Goal: Answer question/provide support: Share knowledge or assist other users

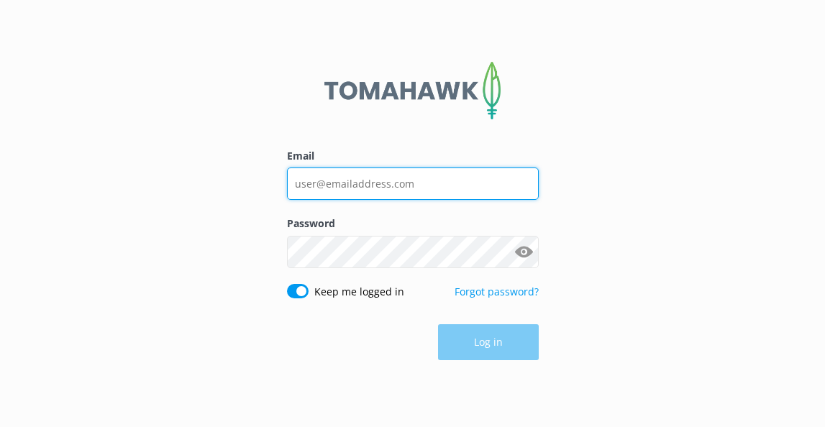
click at [310, 176] on input "Email" at bounding box center [413, 183] width 252 height 32
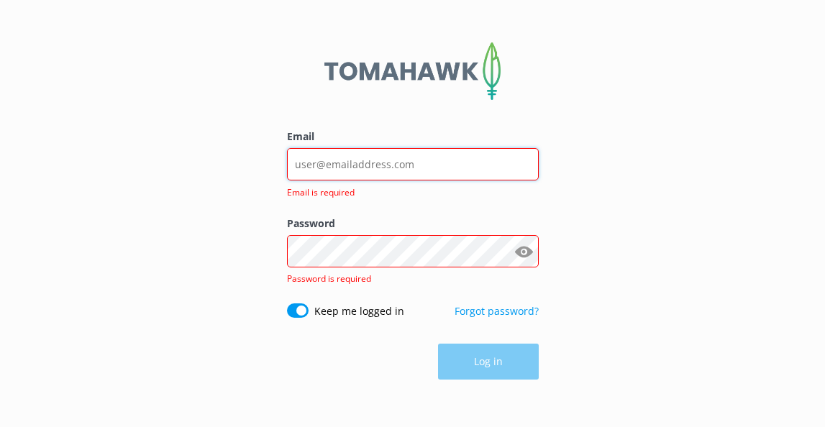
type input "[EMAIL_ADDRESS][DOMAIN_NAME]"
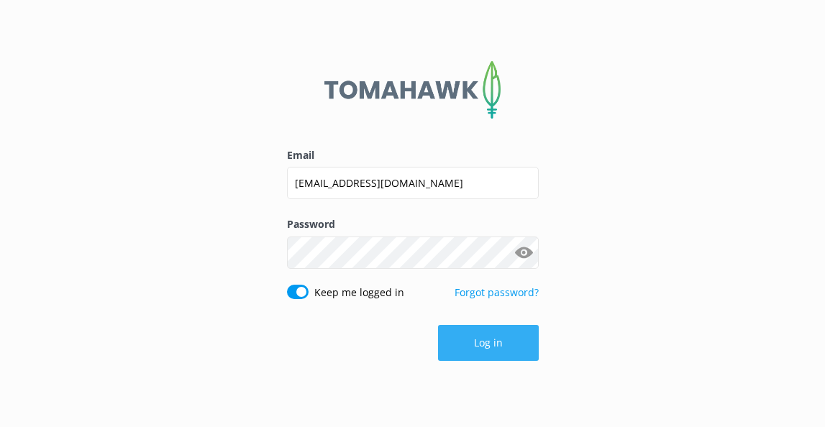
click at [476, 344] on button "Log in" at bounding box center [488, 343] width 101 height 36
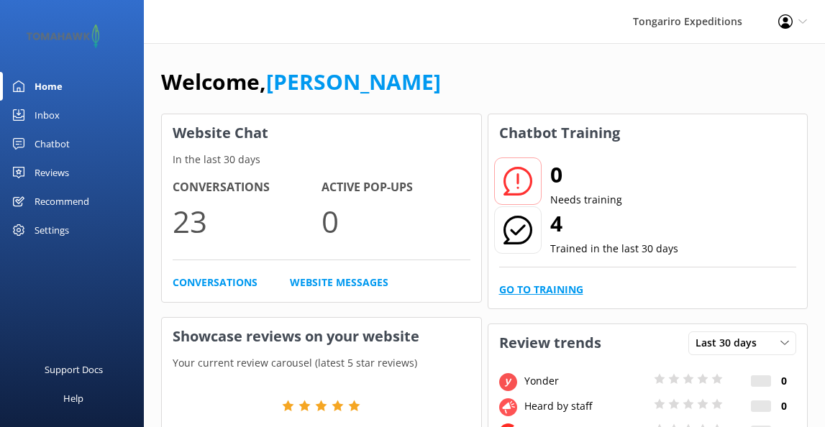
click at [533, 292] on link "Go to Training" at bounding box center [541, 290] width 84 height 16
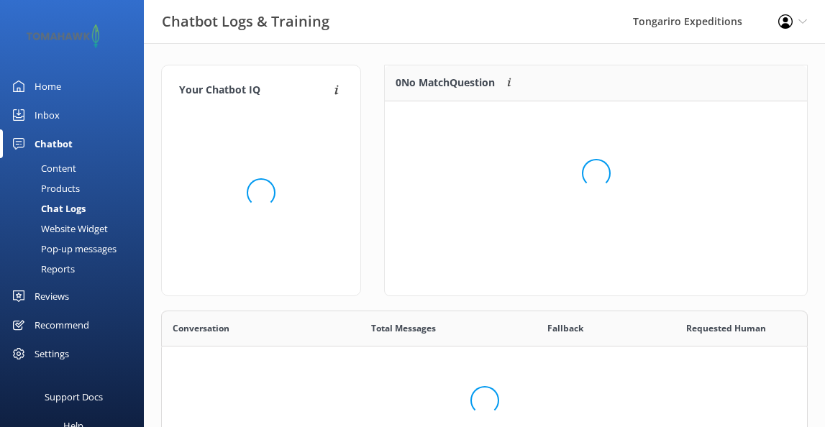
scroll to position [180, 422]
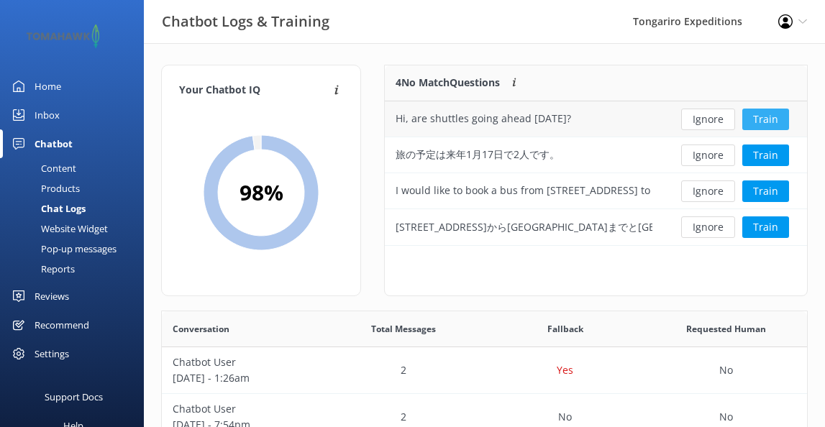
click at [766, 120] on button "Train" at bounding box center [765, 120] width 47 height 22
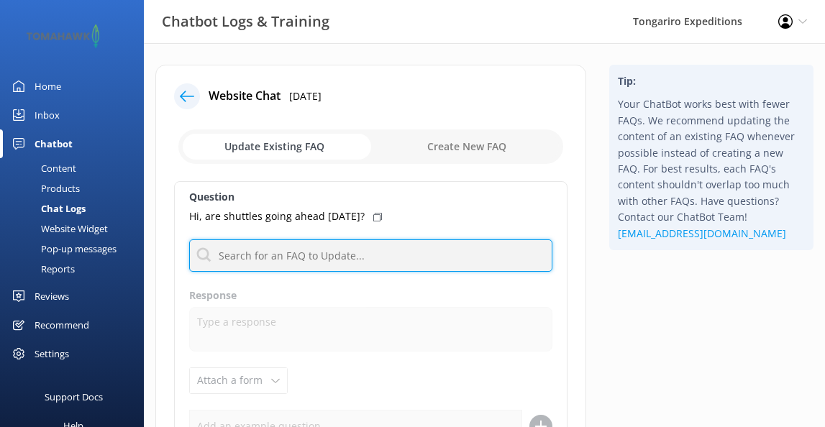
click at [284, 257] on input "text" at bounding box center [370, 255] width 363 height 32
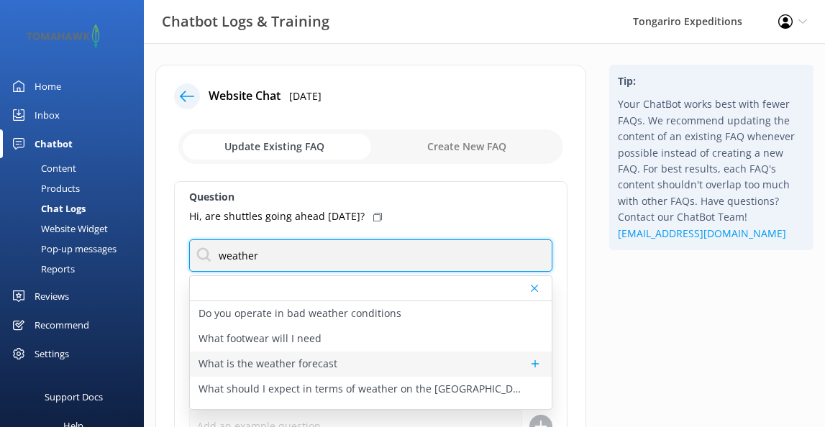
type input "weather"
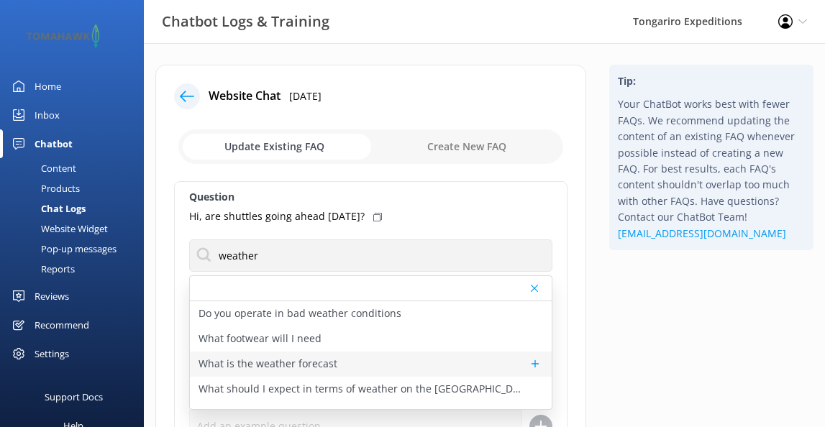
click at [249, 366] on p "What is the weather forecast" at bounding box center [267, 364] width 139 height 16
type textarea "We release an updated weather forecast and our advice every day before your tri…"
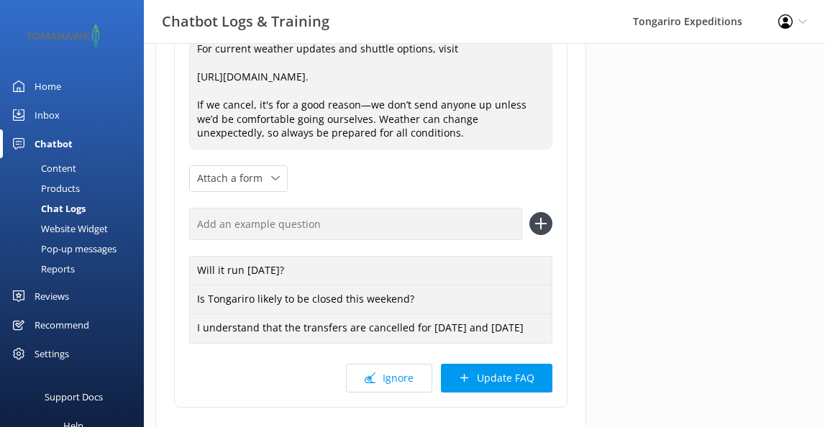
scroll to position [295, 0]
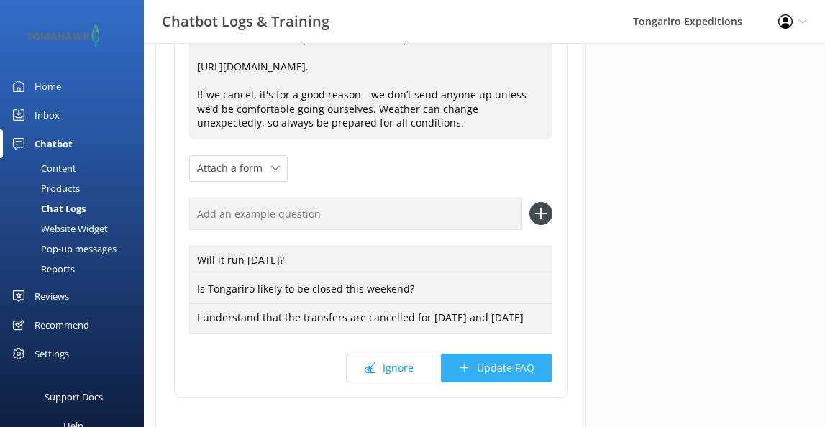
click at [488, 379] on button "Update FAQ" at bounding box center [496, 368] width 111 height 29
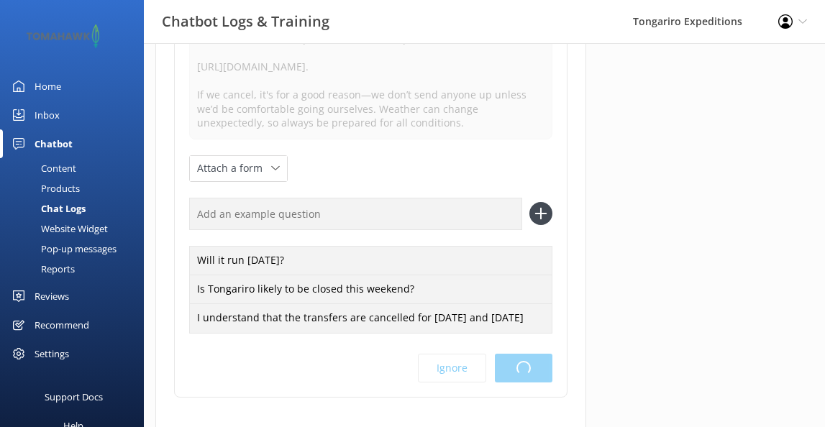
scroll to position [0, 0]
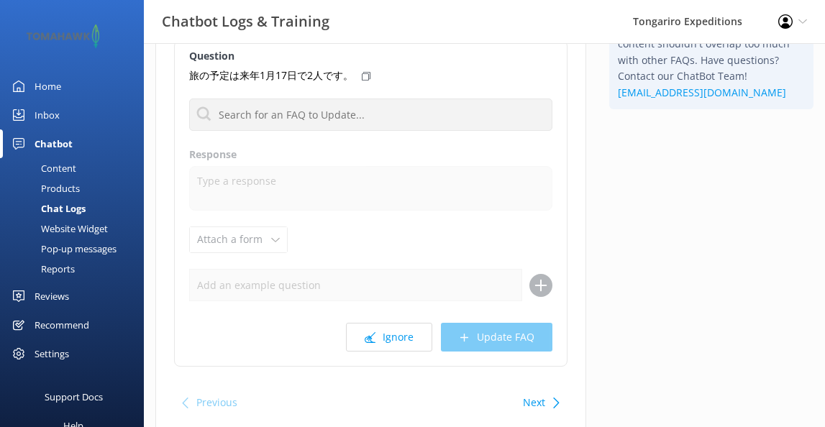
scroll to position [161, 0]
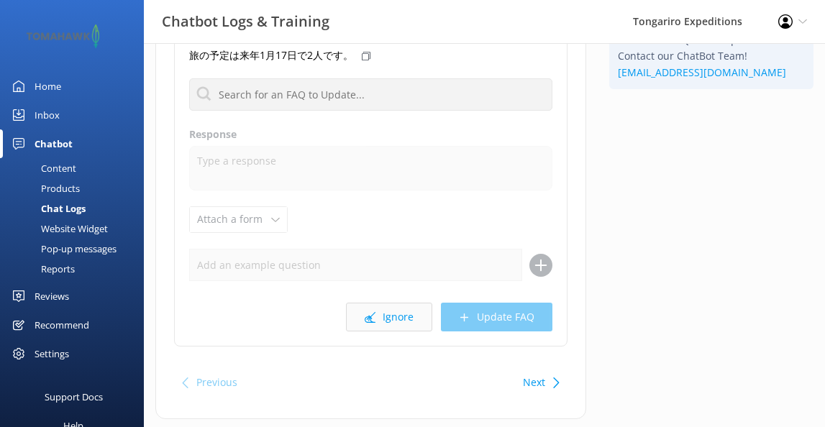
click at [392, 313] on button "Ignore" at bounding box center [389, 317] width 86 height 29
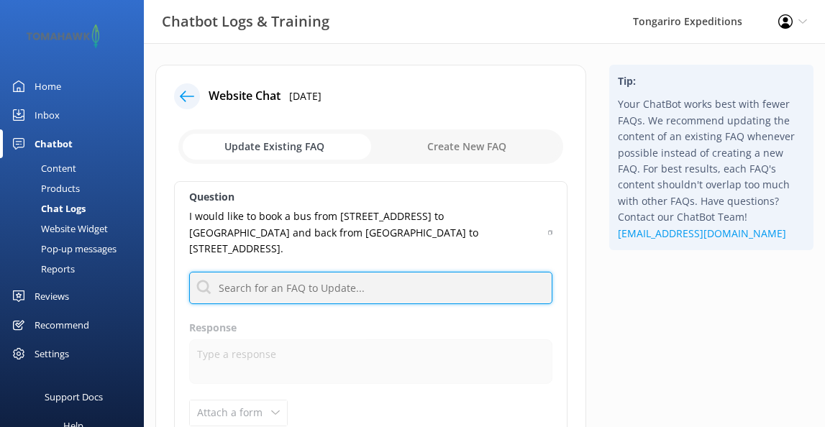
click at [300, 272] on input "text" at bounding box center [370, 288] width 363 height 32
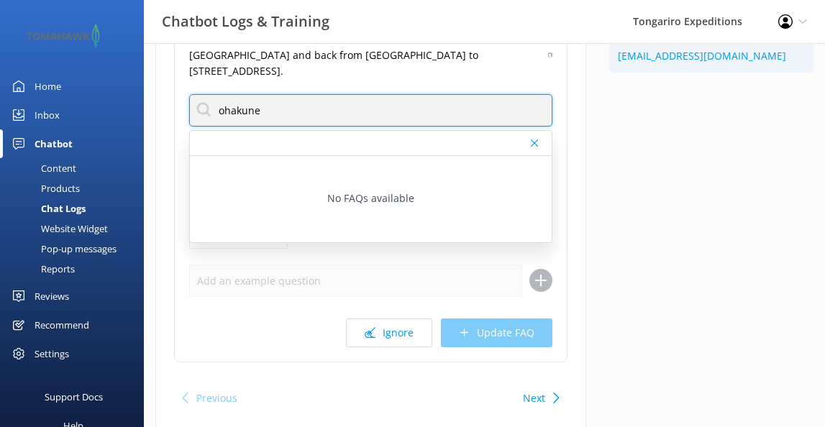
scroll to position [179, 0]
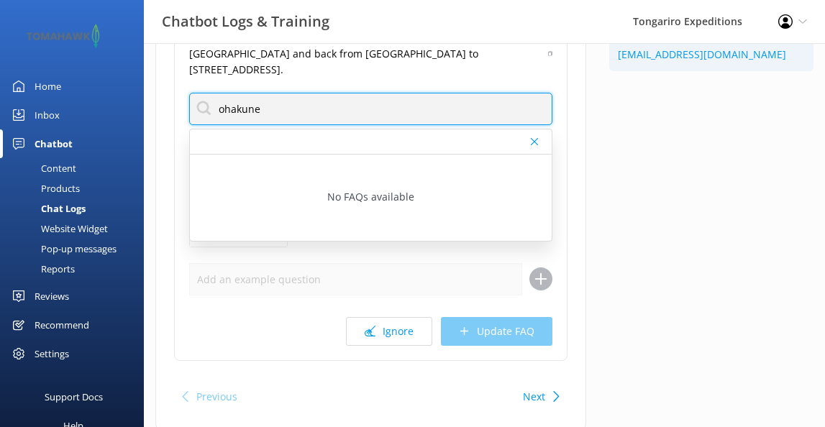
type input "ohakune"
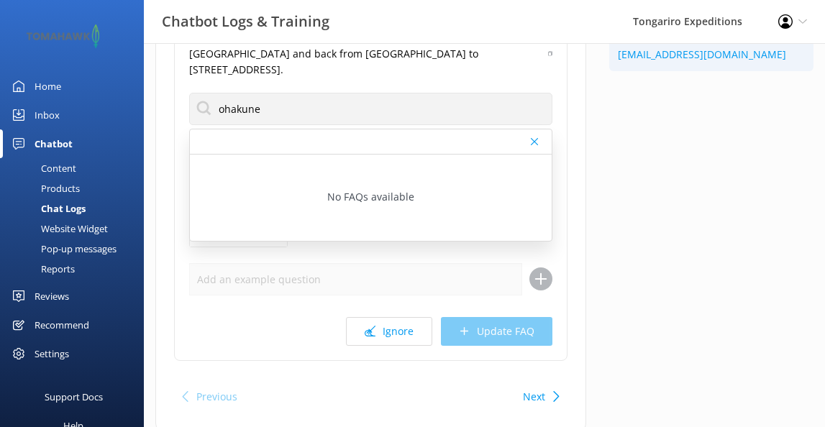
click at [299, 317] on div "Ignore Update FAQ" at bounding box center [370, 331] width 363 height 29
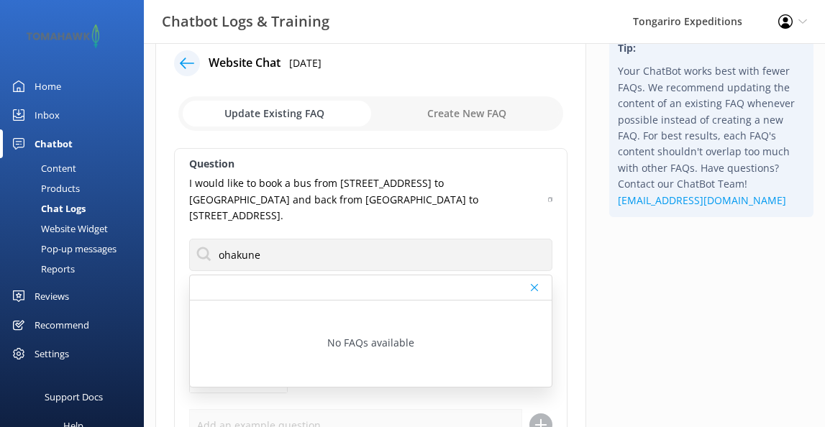
scroll to position [30, 0]
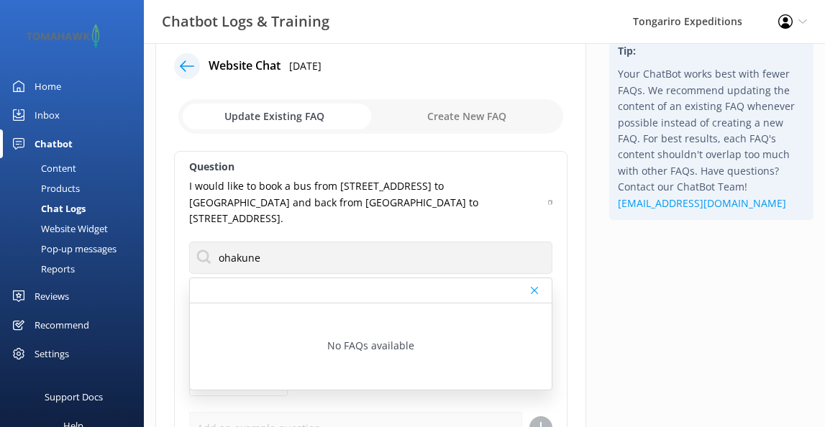
click at [446, 119] on input "checkbox" at bounding box center [370, 116] width 385 height 35
checkbox input "true"
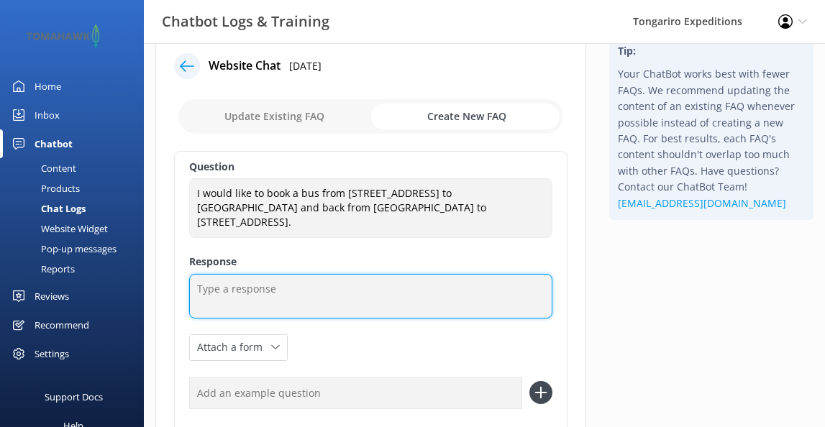
click at [329, 277] on textarea at bounding box center [370, 296] width 363 height 45
type textarea "H"
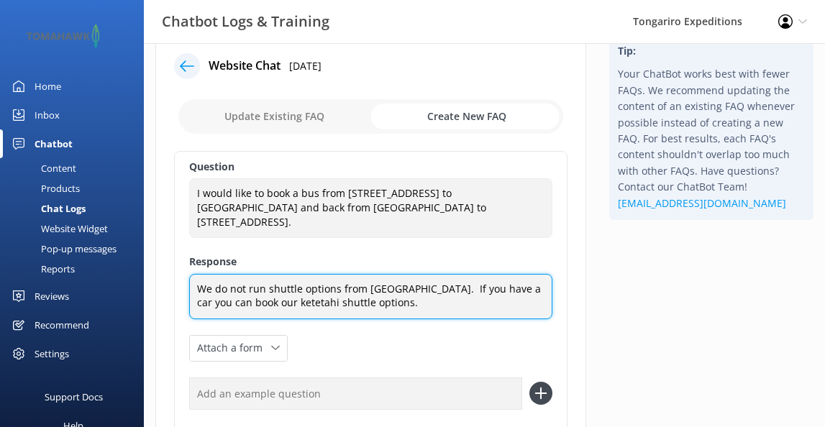
scroll to position [180, 0]
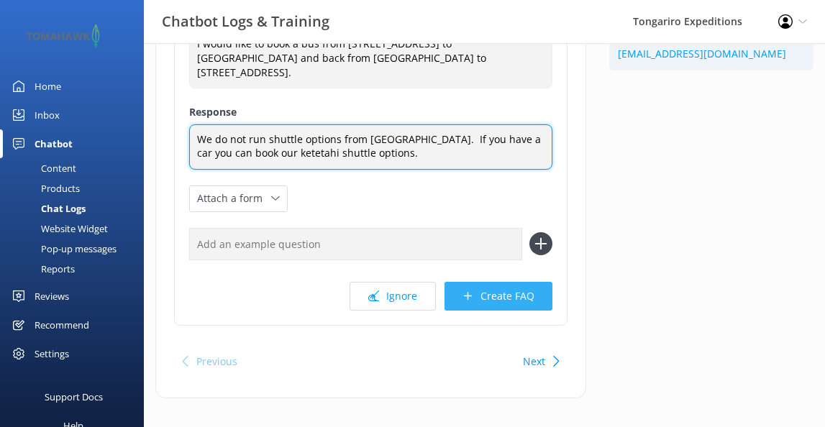
type textarea "We do not run shuttle options from Ohakune. If you have a car you can book our …"
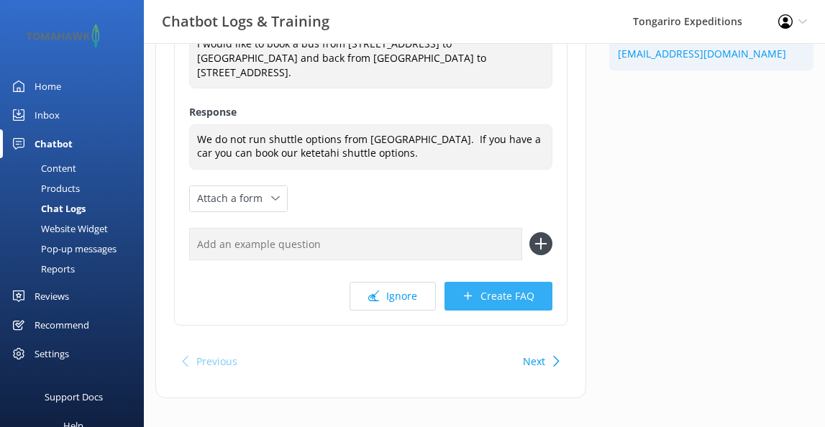
click at [488, 282] on button "Create FAQ" at bounding box center [498, 296] width 108 height 29
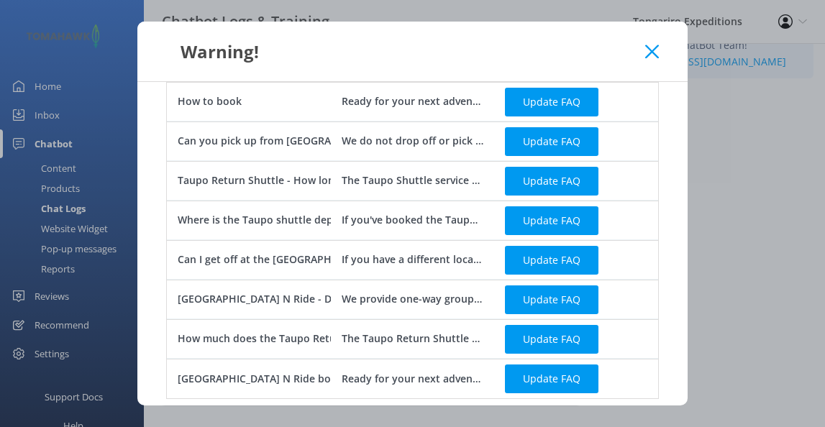
scroll to position [627, 0]
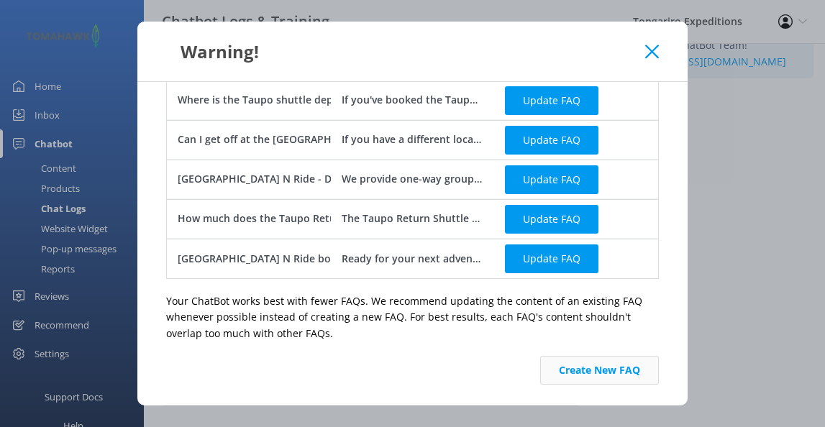
click at [587, 366] on button "Create New FAQ" at bounding box center [599, 370] width 119 height 29
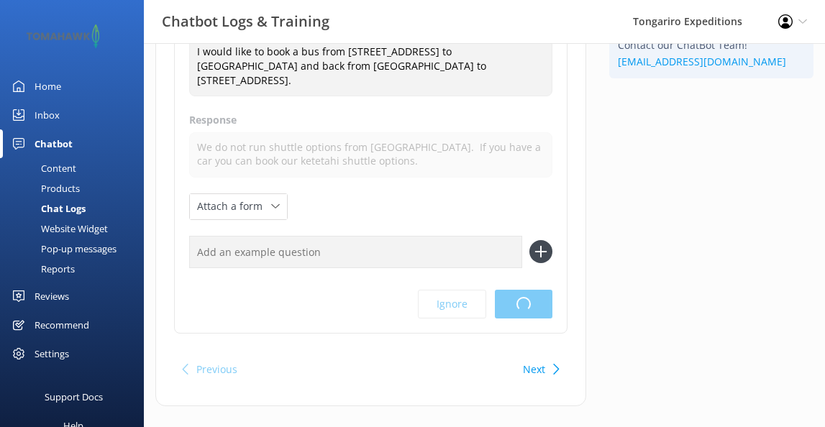
scroll to position [0, 0]
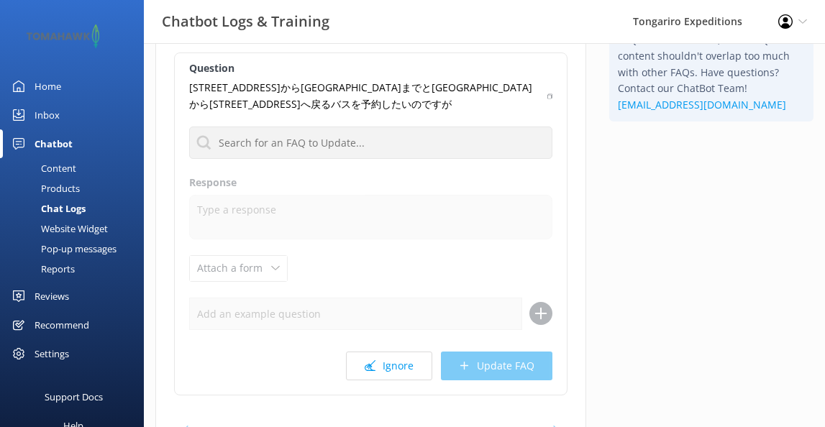
scroll to position [172, 0]
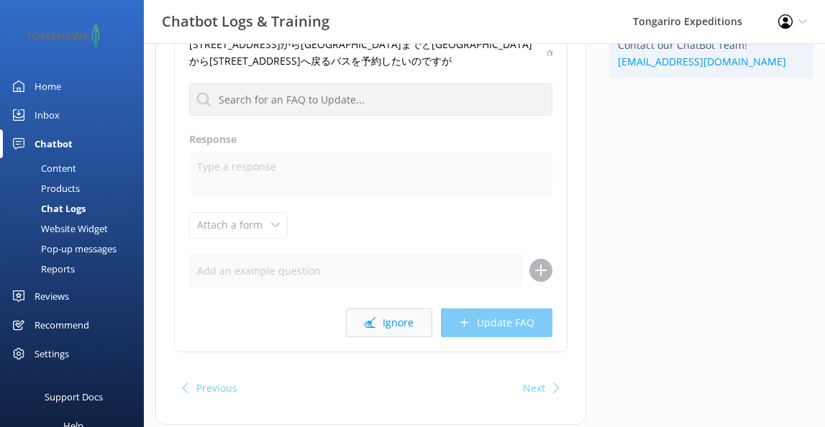
click at [390, 322] on button "Ignore" at bounding box center [389, 322] width 86 height 29
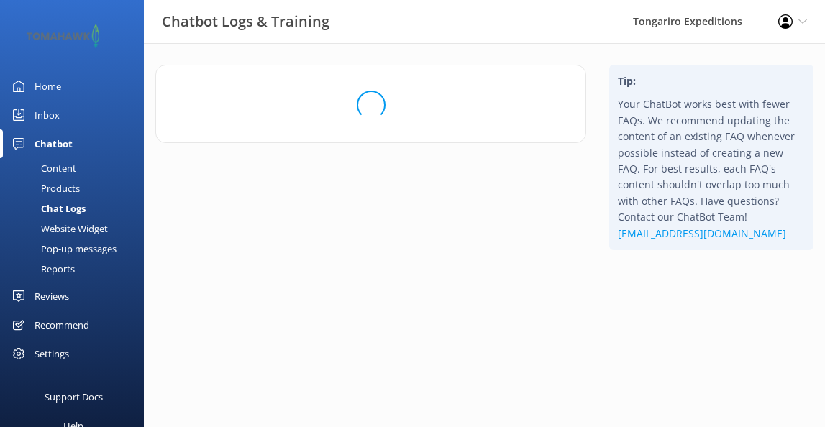
scroll to position [0, 0]
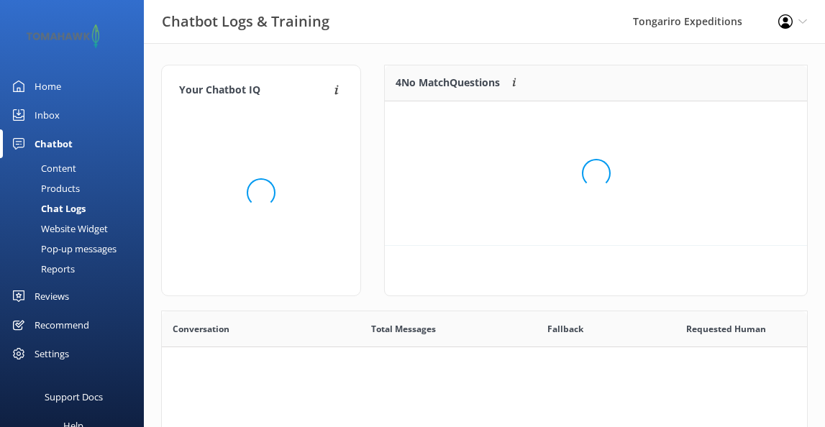
scroll to position [180, 422]
